Goal: Information Seeking & Learning: Learn about a topic

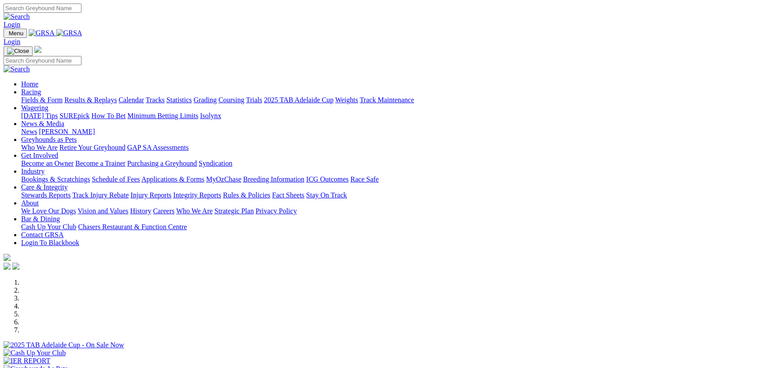
click at [68, 183] on link "Care & Integrity" at bounding box center [44, 186] width 47 height 7
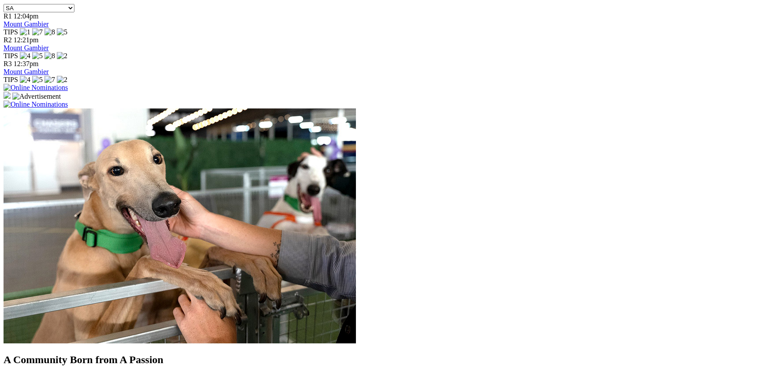
scroll to position [616, 0]
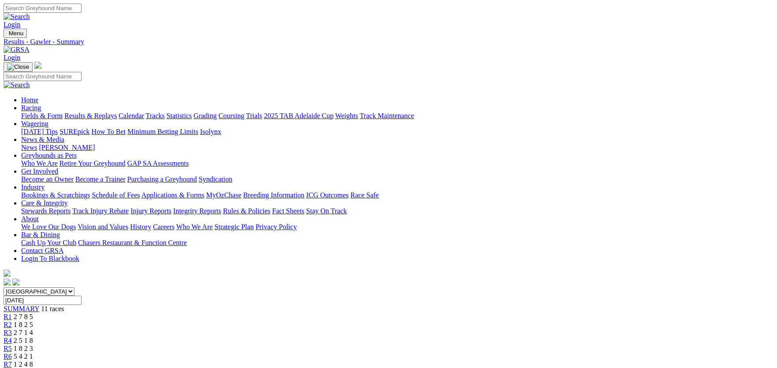
click at [221, 207] on link "Integrity Reports" at bounding box center [197, 210] width 48 height 7
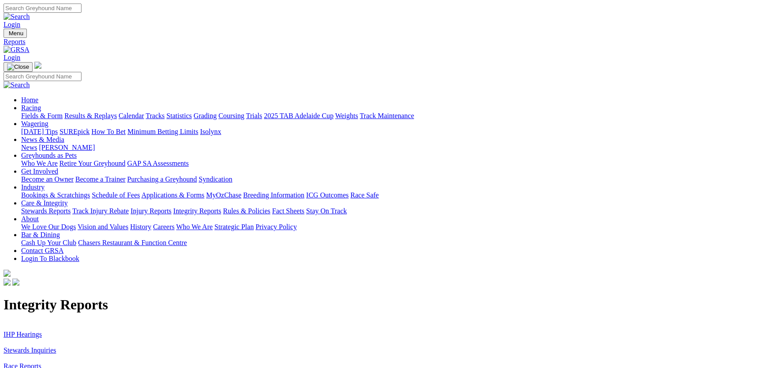
click at [42, 330] on link "IHP Hearings" at bounding box center [23, 333] width 38 height 7
click at [56, 346] on link "Stewards Inquiries" at bounding box center [30, 349] width 53 height 7
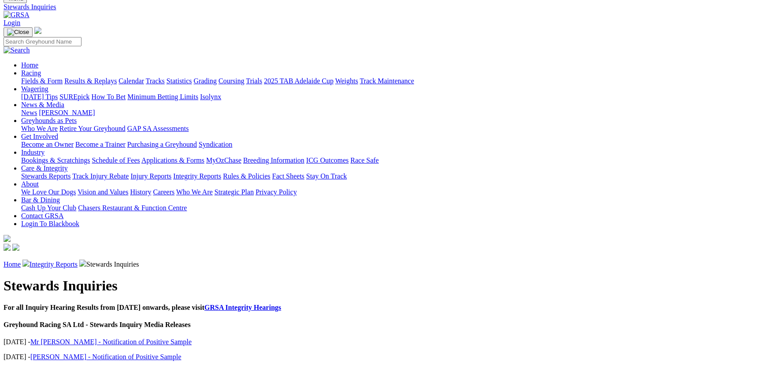
scroll to position [682, 0]
